Goal: Information Seeking & Learning: Learn about a topic

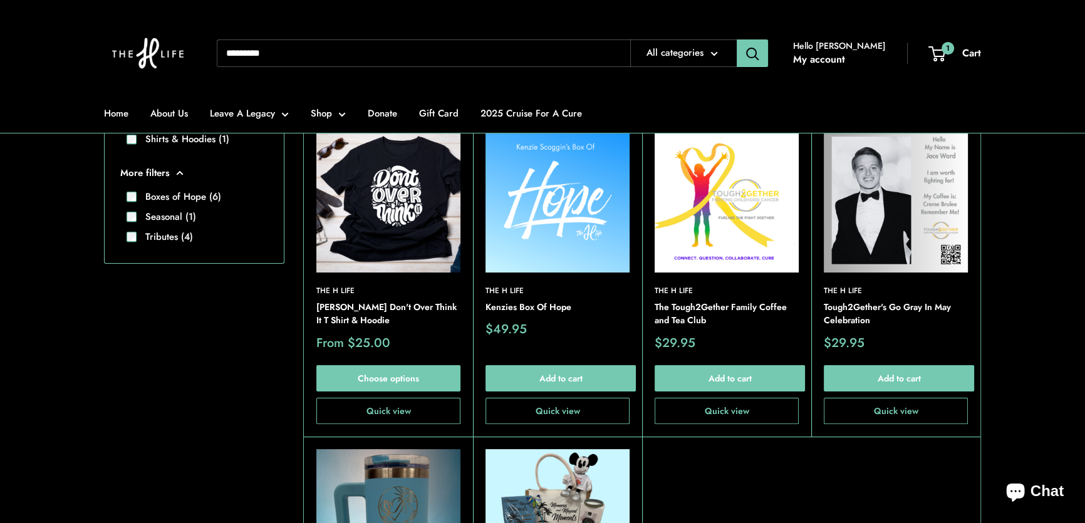
scroll to position [227, 0]
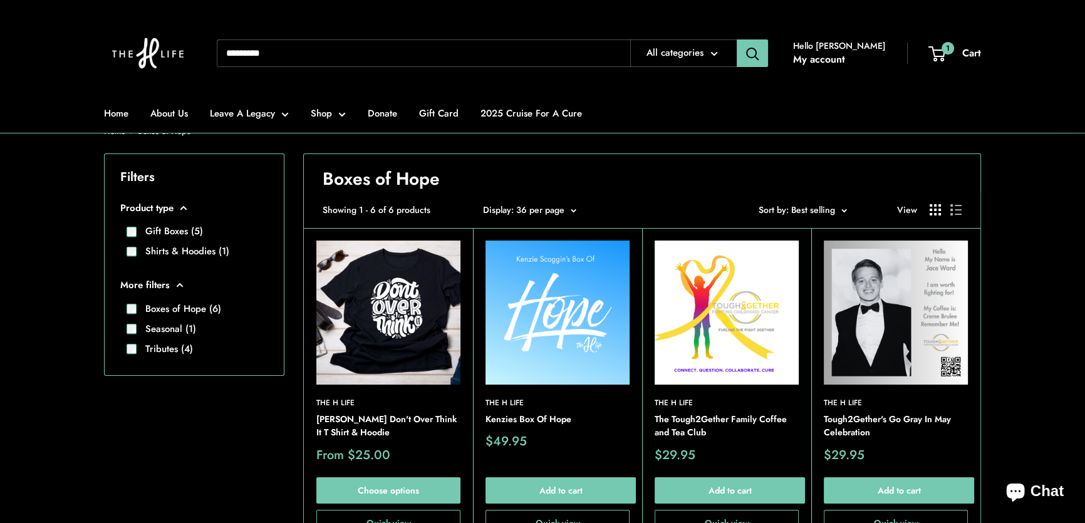
click at [361, 60] on input "Search..." at bounding box center [423, 53] width 413 height 28
type input "*********"
click at [737, 39] on button "Search" at bounding box center [752, 53] width 31 height 28
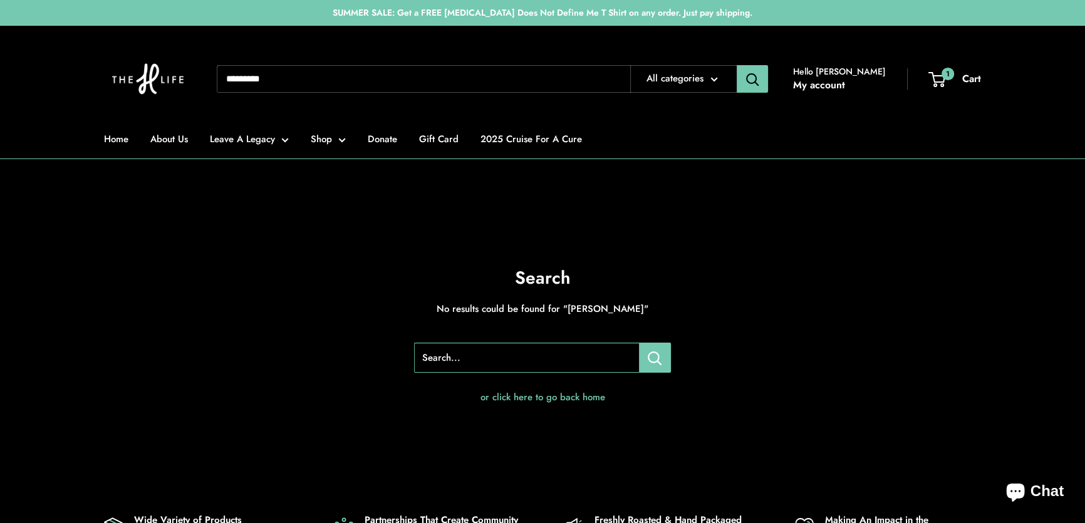
click at [320, 82] on input "Search..." at bounding box center [423, 79] width 413 height 28
type input "*******"
click at [737, 65] on button "Search" at bounding box center [752, 79] width 31 height 28
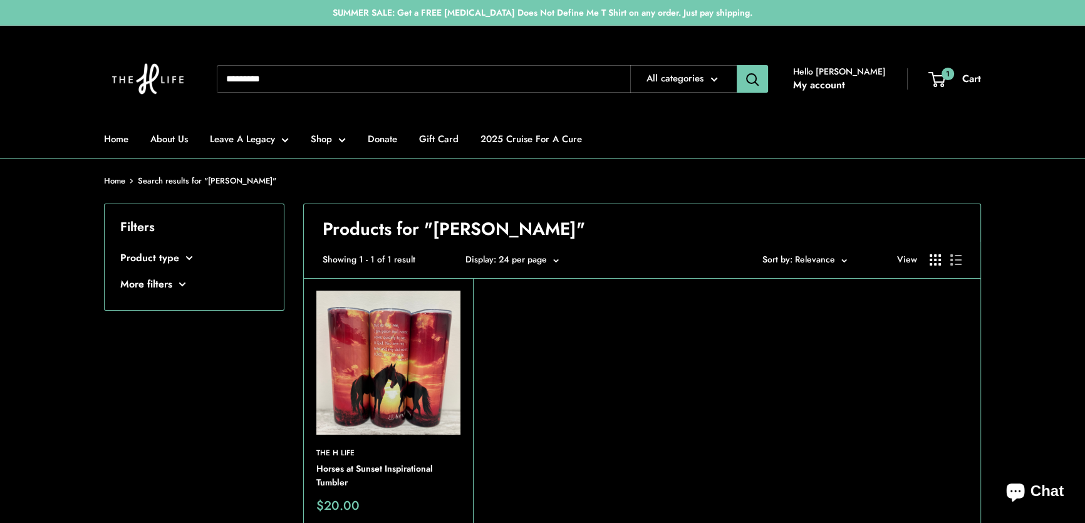
click at [0, 0] on img at bounding box center [0, 0] width 0 height 0
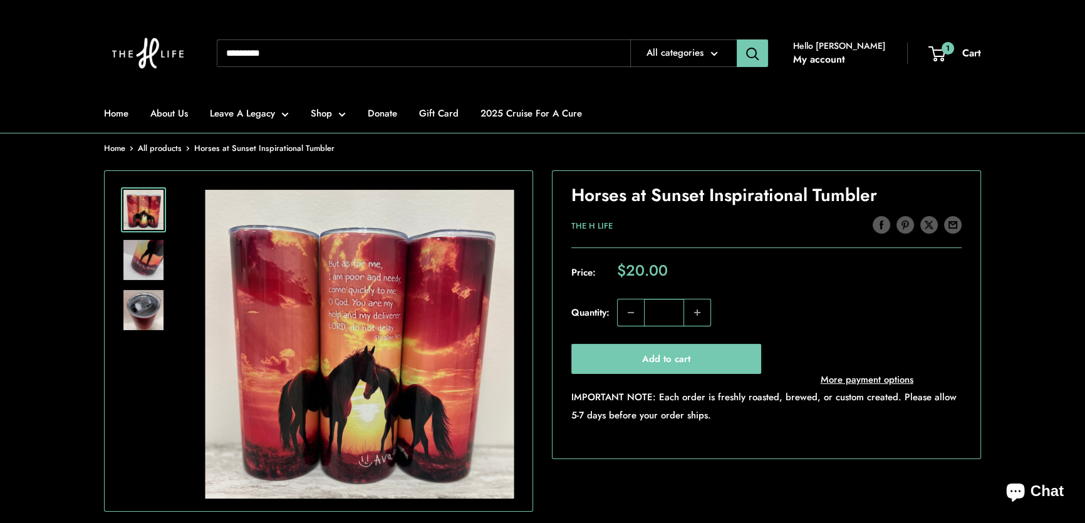
scroll to position [170, 0]
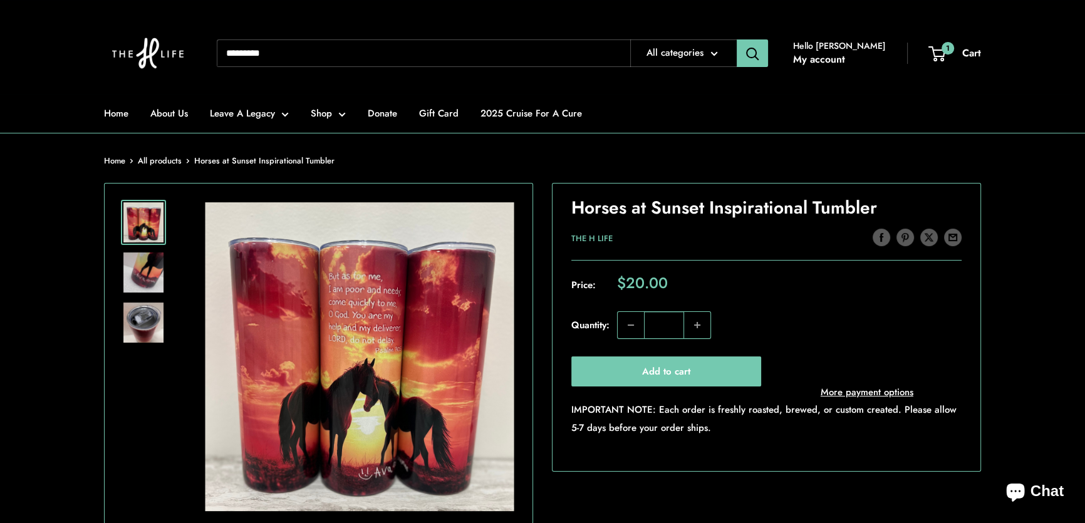
click at [1046, 201] on section "Home All products Horses at Sunset Inspirational Tumbler Roll over image to zoo…" at bounding box center [542, 449] width 1085 height 593
click at [294, 52] on input "Search..." at bounding box center [423, 53] width 413 height 28
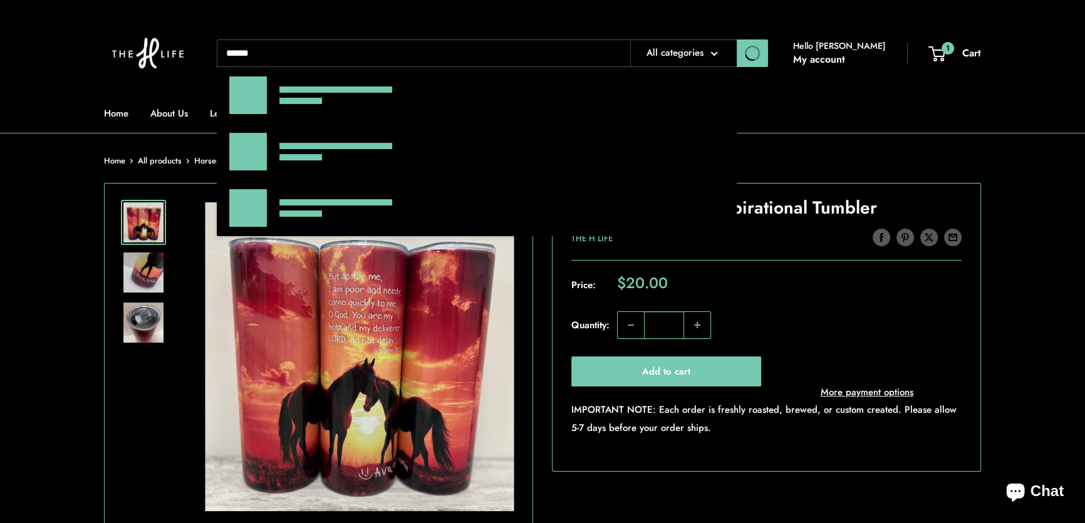
type input "******"
click at [737, 39] on button "Search" at bounding box center [752, 53] width 31 height 28
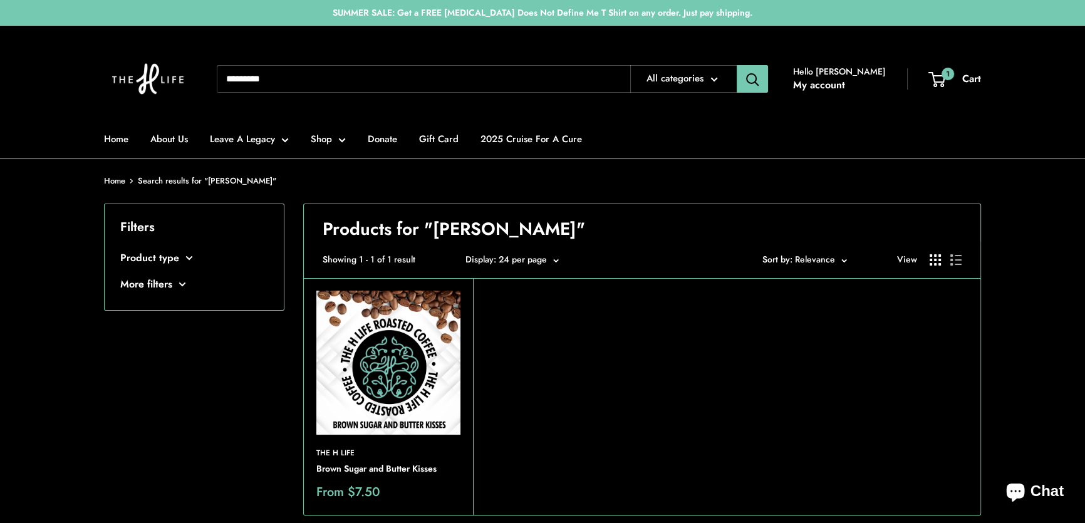
click at [384, 375] on img at bounding box center [388, 363] width 144 height 144
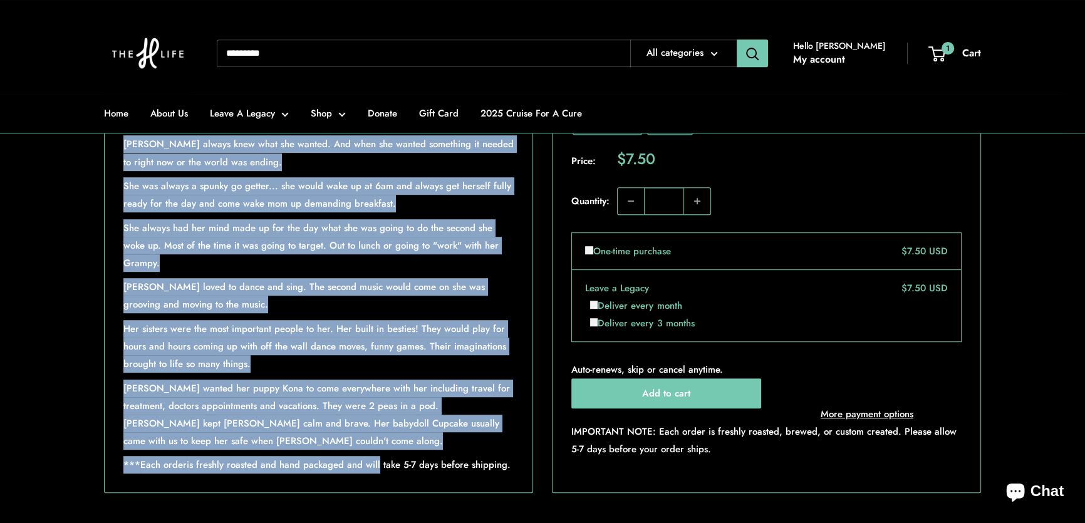
scroll to position [854, 0]
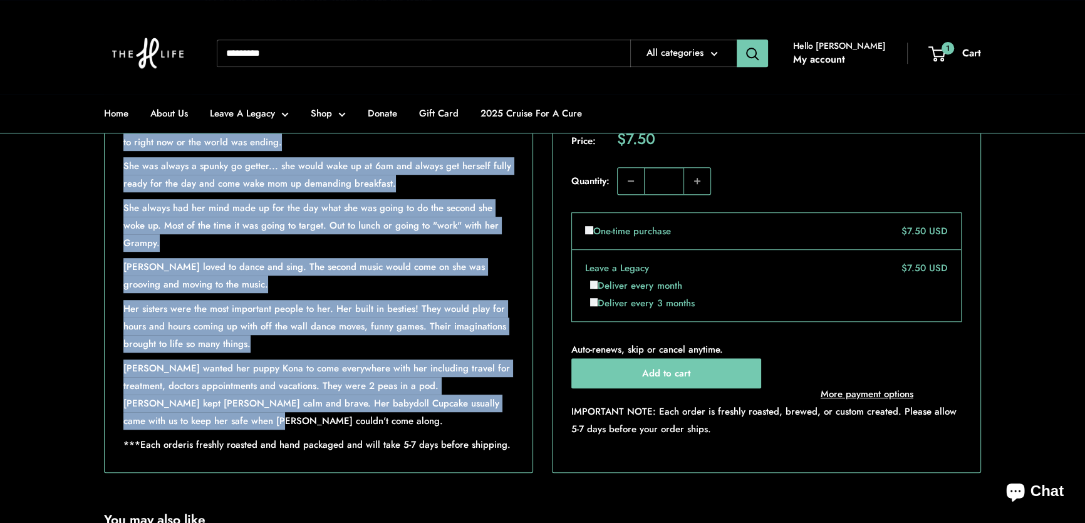
drag, startPoint x: 124, startPoint y: 383, endPoint x: 183, endPoint y: 405, distance: 62.6
click at [183, 405] on div "We are so excited to announce this coffee! It is warm, soothing, and a comfort …" at bounding box center [318, 184] width 390 height 540
copy div "[PERSON_NAME] was so many things... but the most important was she was brave, s…"
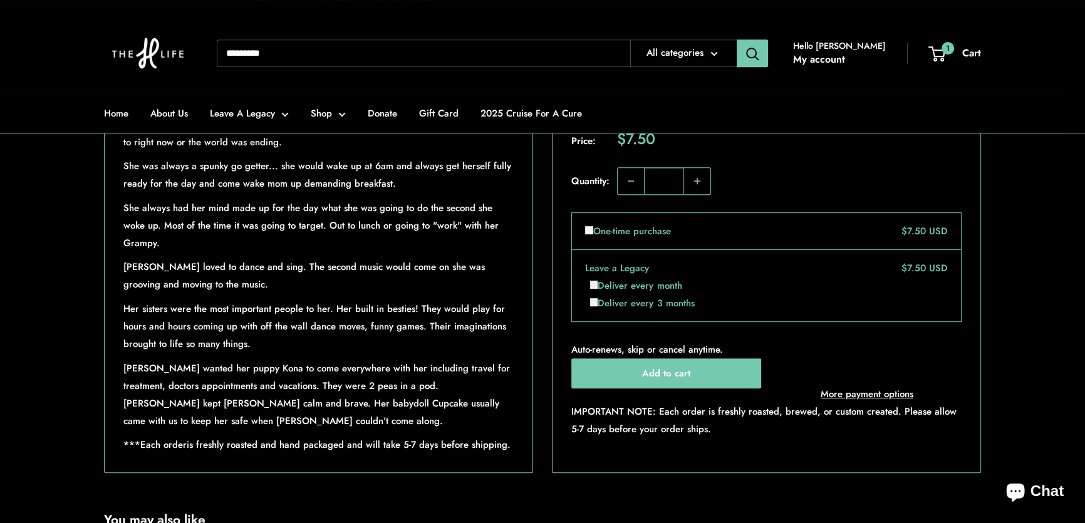
click at [467, 27] on div "Home About Us Leave A Legacy Shop Donate Gift Card 2025 Cruise For A Cure Need …" at bounding box center [542, 53] width 877 height 81
click at [457, 50] on input "Search..." at bounding box center [423, 53] width 413 height 28
type input "****"
click at [737, 39] on button "Search" at bounding box center [752, 53] width 31 height 28
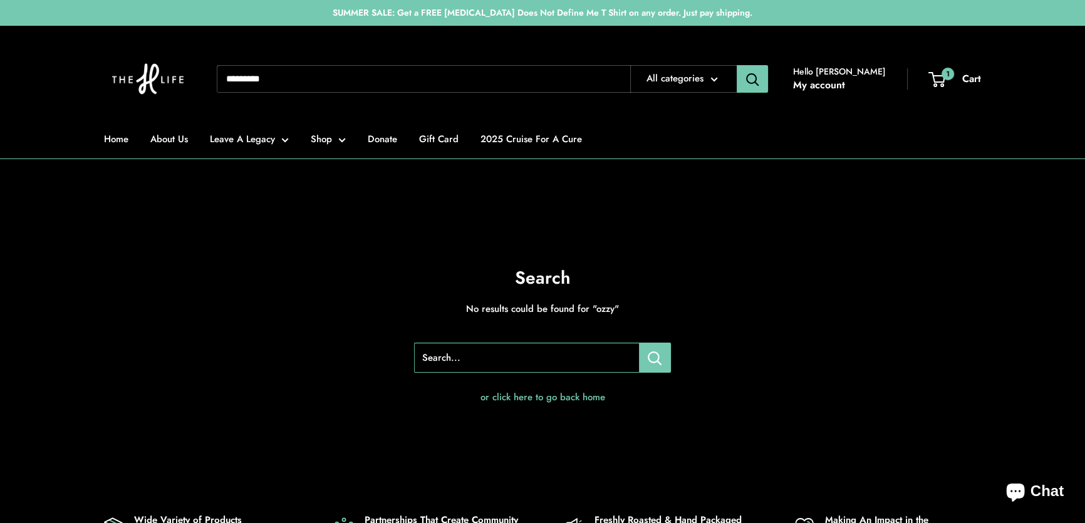
click at [331, 83] on input "Search..." at bounding box center [423, 79] width 413 height 28
type input "*****"
click at [737, 65] on button "Search" at bounding box center [752, 79] width 31 height 28
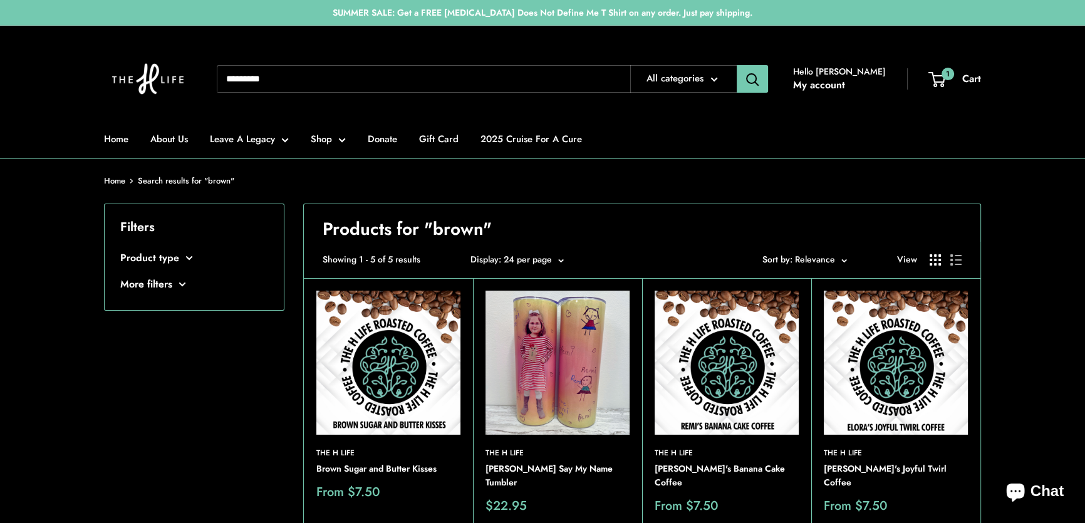
click at [275, 72] on input "Search..." at bounding box center [423, 79] width 413 height 28
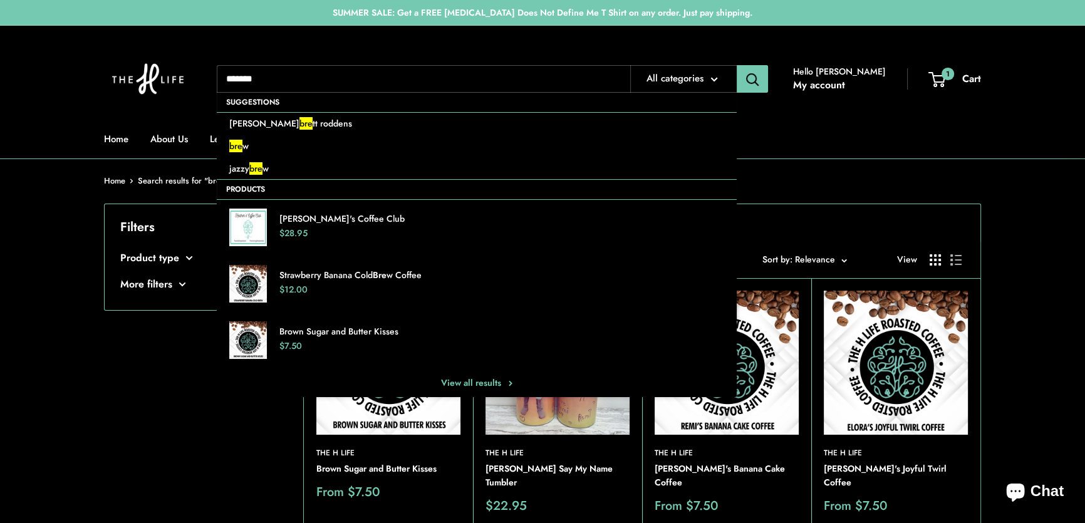
type input "******"
click at [737, 65] on button "Search" at bounding box center [752, 79] width 31 height 28
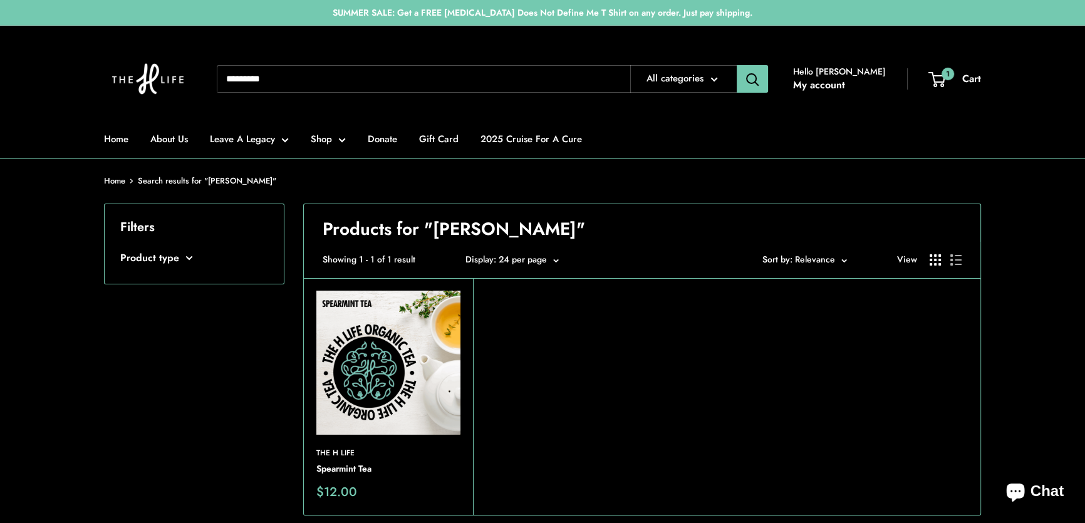
click at [387, 350] on img at bounding box center [388, 363] width 144 height 144
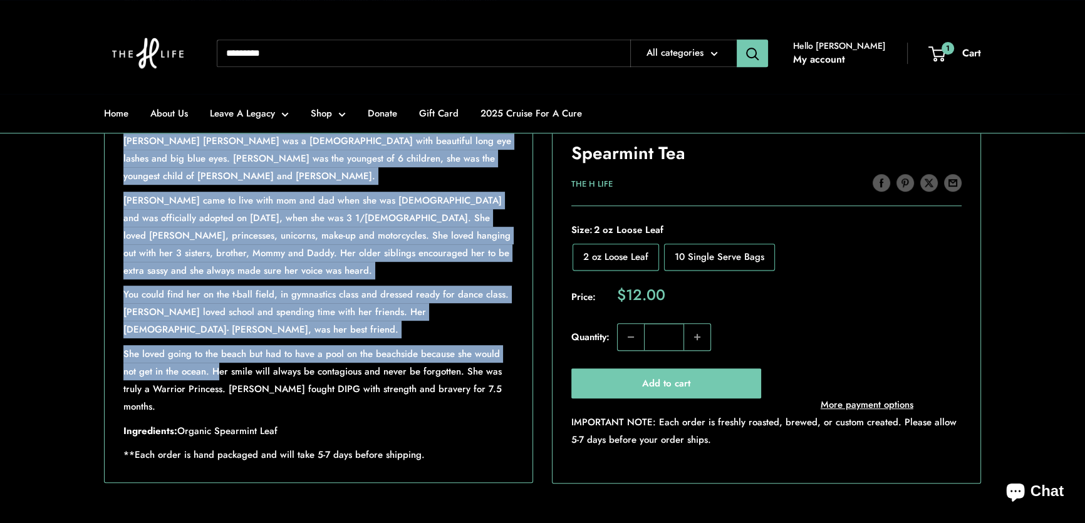
scroll to position [911, 0]
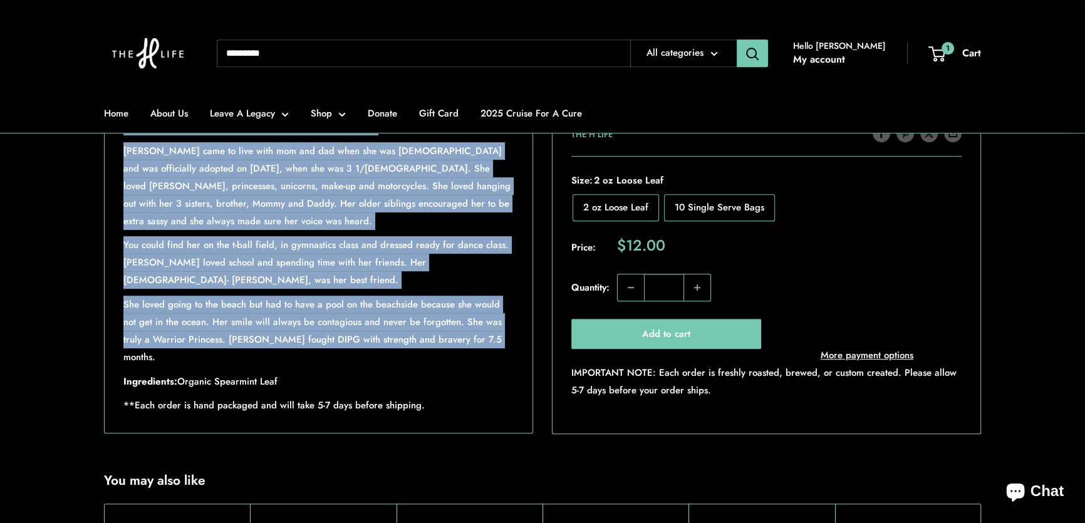
drag, startPoint x: 124, startPoint y: 294, endPoint x: 447, endPoint y: 365, distance: 330.3
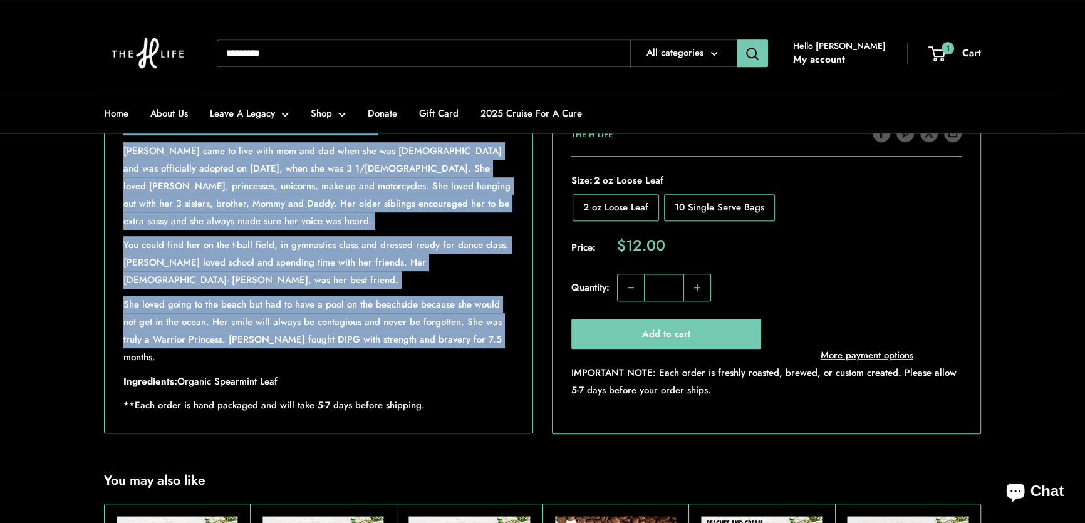
click at [482, 373] on div "Our spearmint tea is an invigorating green tea that's both clean and refreshing…" at bounding box center [318, 136] width 390 height 558
copy div "Brenna Jane Francis Corcoran was a 4-year-old with beautiful long eye lashes an…"
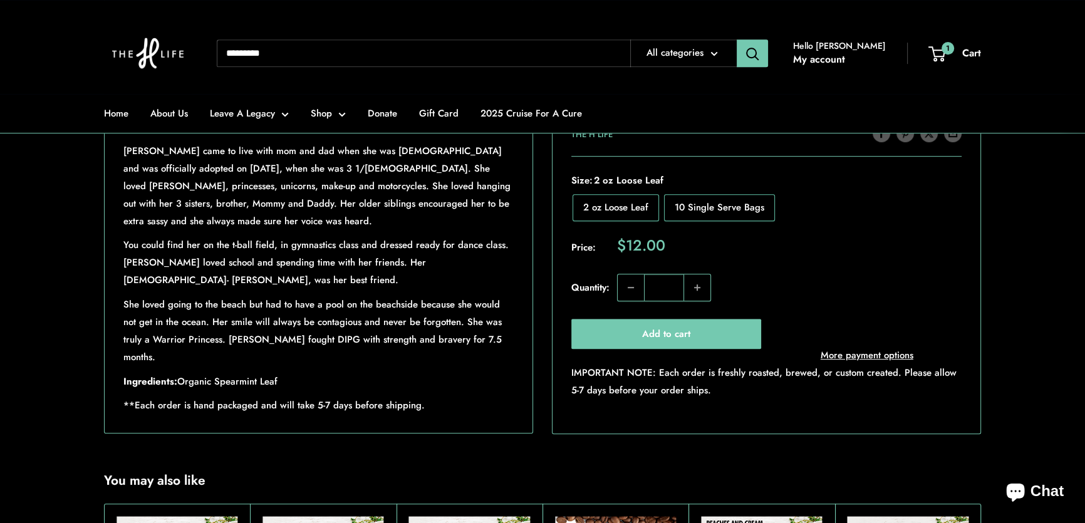
click at [257, 46] on input "Search..." at bounding box center [423, 53] width 413 height 28
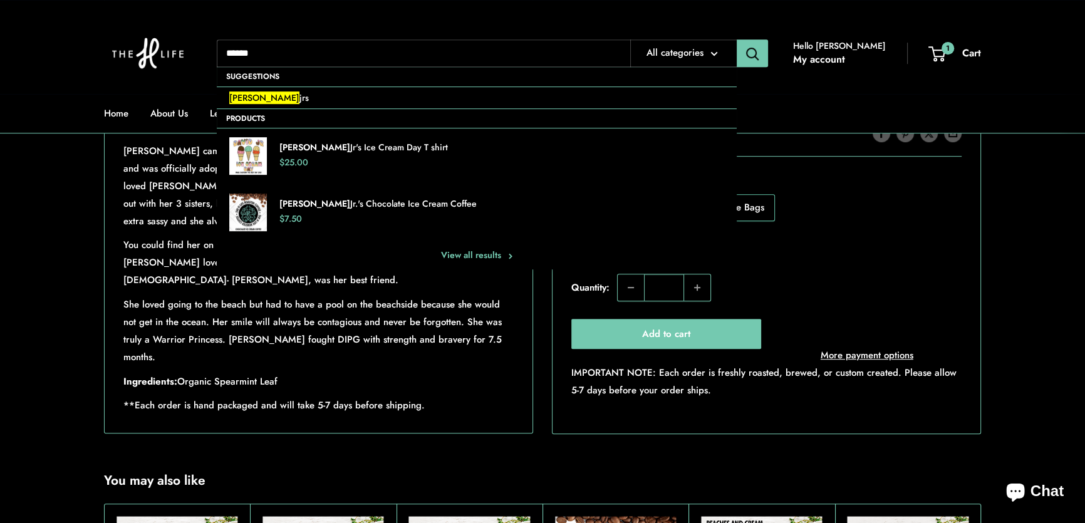
type input "*****"
click at [737, 39] on button "Search" at bounding box center [752, 53] width 31 height 28
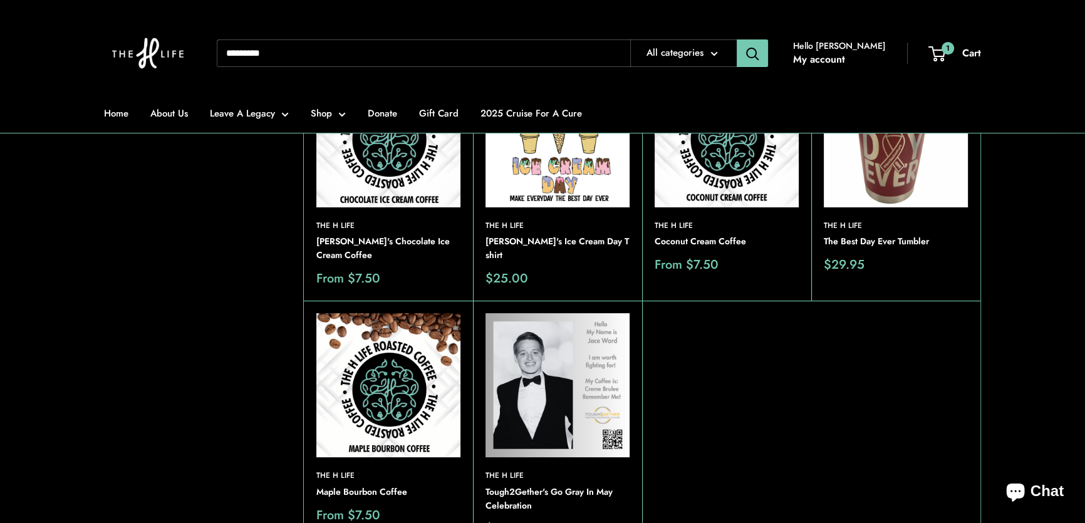
scroll to position [170, 0]
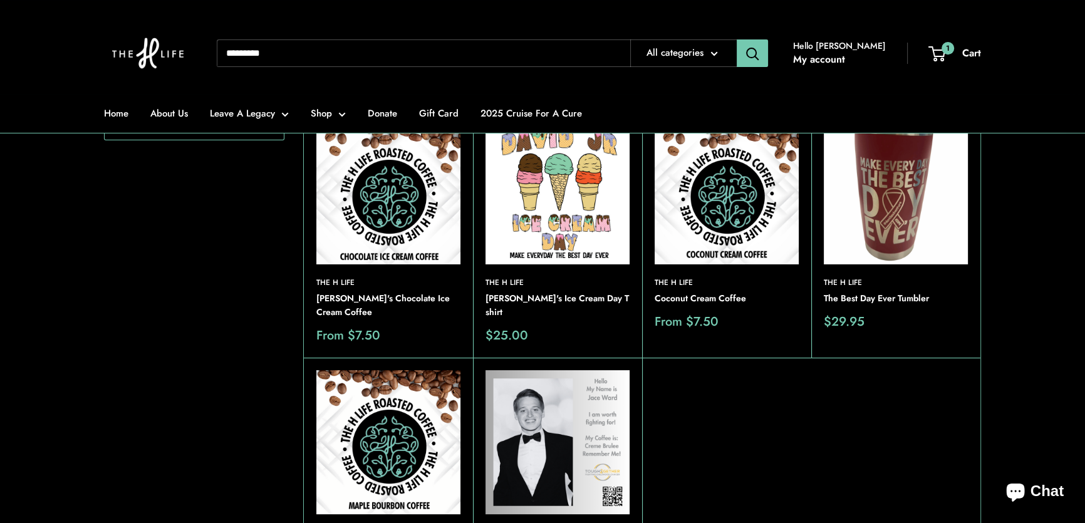
click at [725, 200] on img at bounding box center [727, 192] width 144 height 144
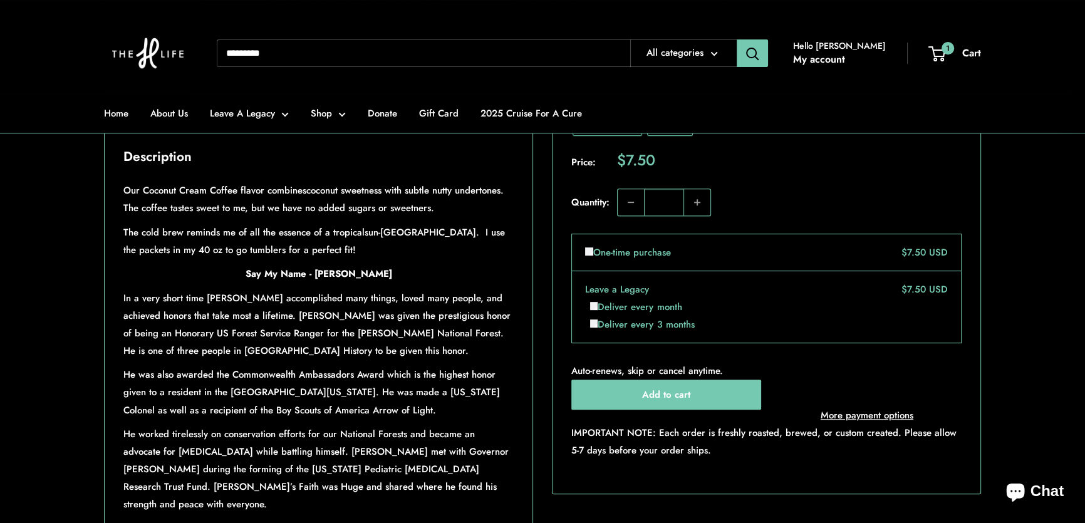
scroll to position [626, 0]
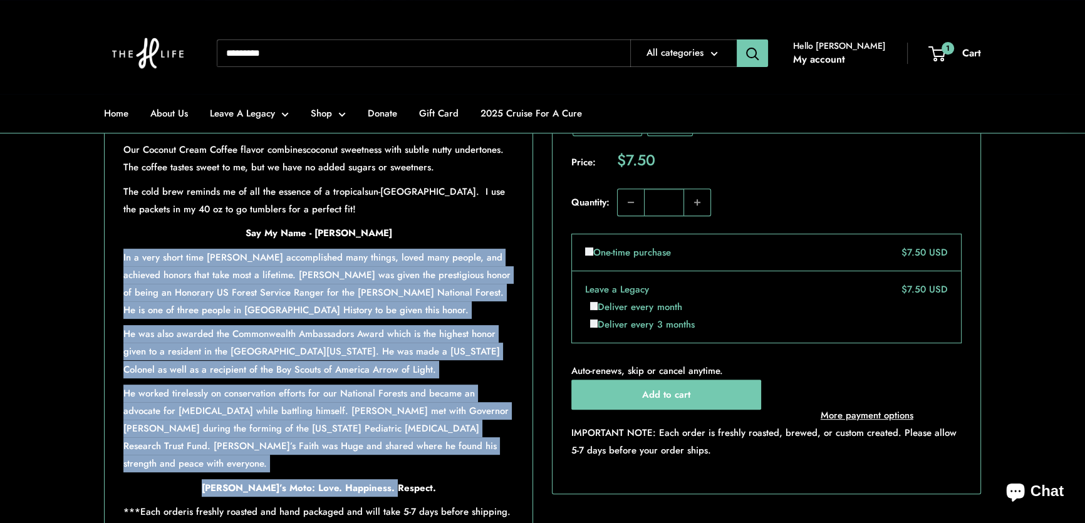
drag, startPoint x: 123, startPoint y: 293, endPoint x: 469, endPoint y: 495, distance: 399.8
click at [469, 495] on div "Our Coconut Cream Coffee flavor combines coconut sweetness with subtle nutty un…" at bounding box center [318, 331] width 390 height 380
copy div "In a very short time David accomplished many things, loved many people, and ach…"
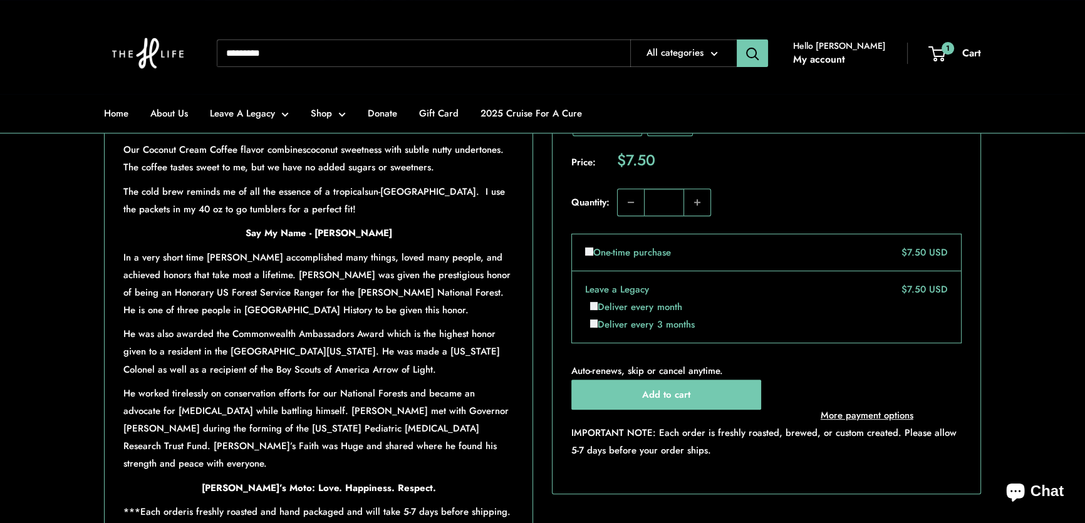
click at [277, 50] on input "Search..." at bounding box center [423, 53] width 413 height 28
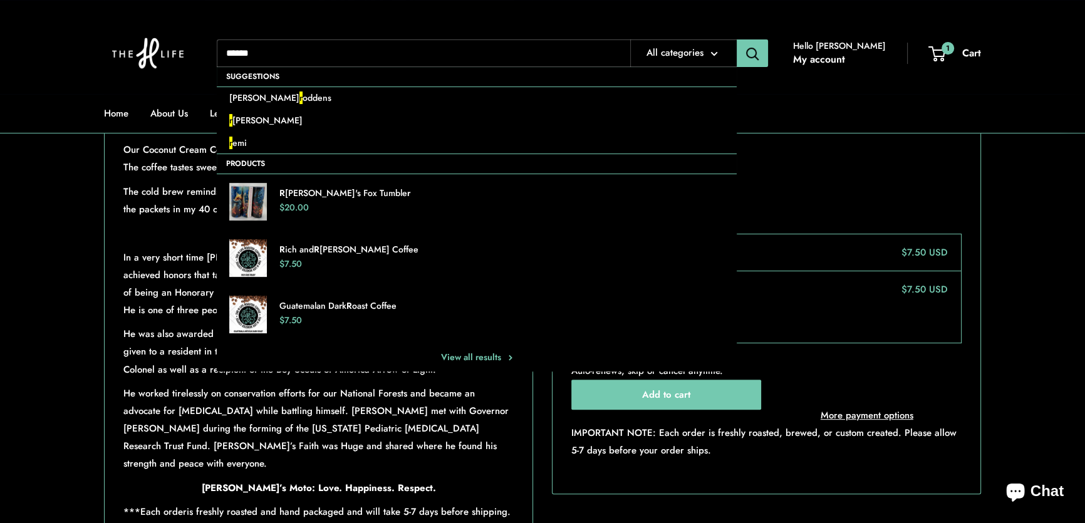
type input "******"
click at [737, 39] on button "Search" at bounding box center [752, 53] width 31 height 28
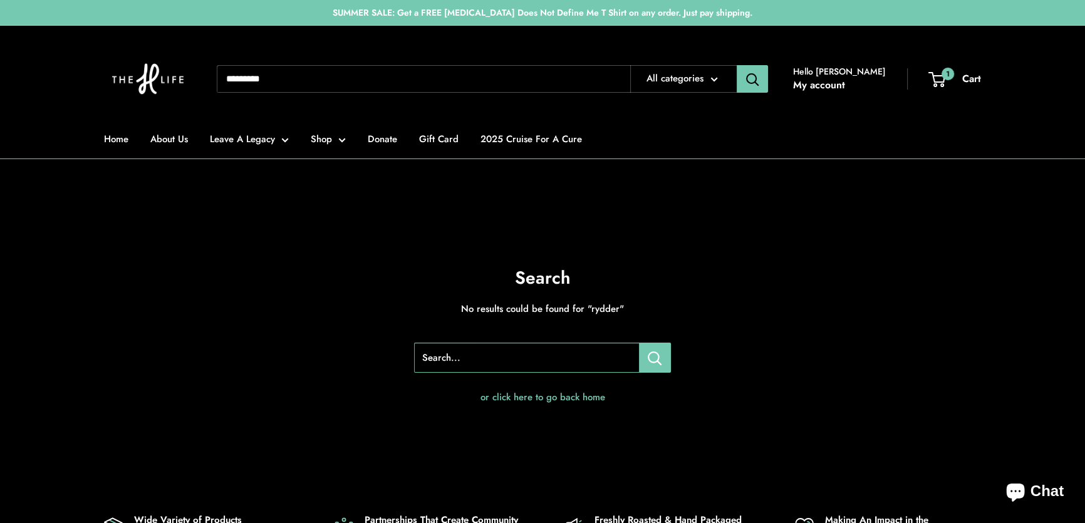
click at [271, 85] on input "Search..." at bounding box center [423, 79] width 413 height 28
type input "*"
click at [302, 80] on input "Search..." at bounding box center [423, 79] width 413 height 28
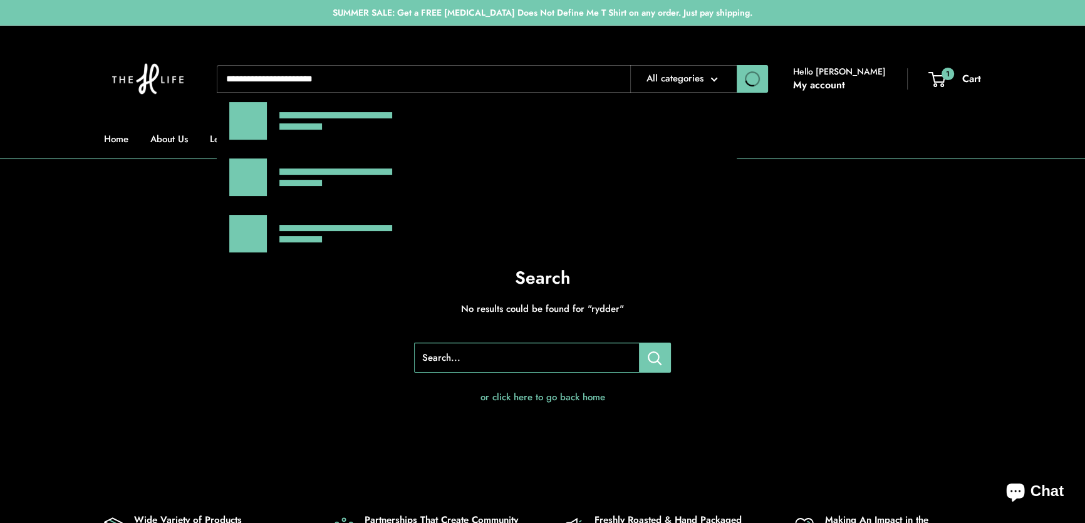
type input "**********"
click at [737, 65] on button "Search" at bounding box center [752, 79] width 31 height 28
